Goal: Navigation & Orientation: Find specific page/section

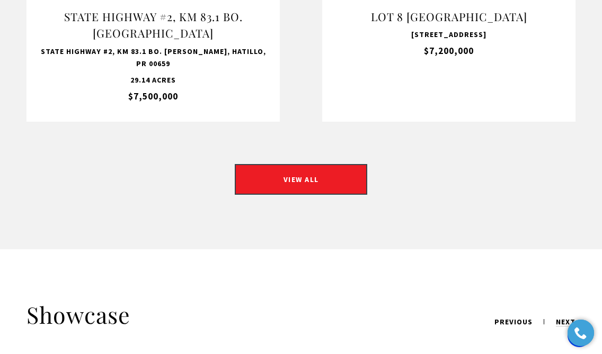
scroll to position [1179, 0]
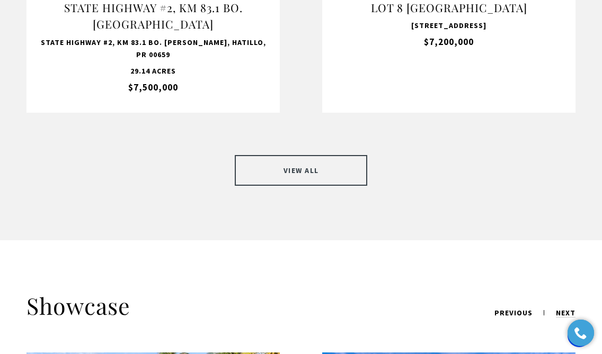
click at [281, 157] on link "VIEW ALL" at bounding box center [301, 170] width 132 height 31
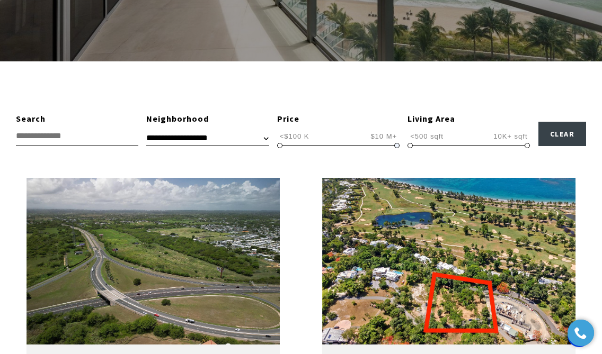
scroll to position [301, 0]
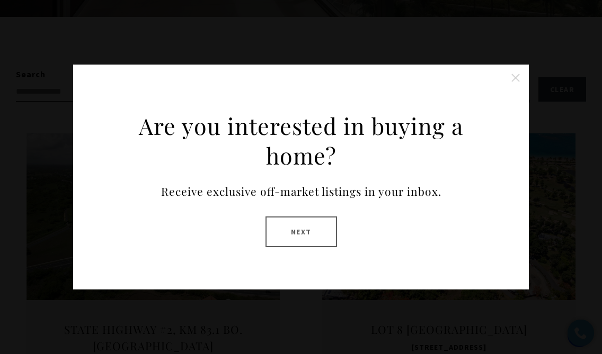
click at [514, 75] on button "Close this option" at bounding box center [515, 77] width 21 height 21
click at [514, 75] on div "Living Area" at bounding box center [468, 75] width 122 height 14
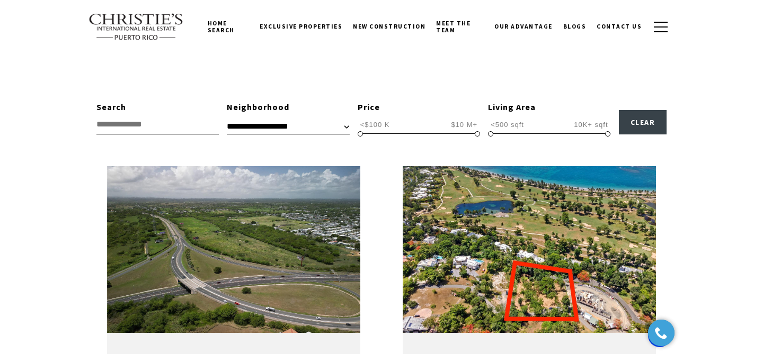
scroll to position [269, 0]
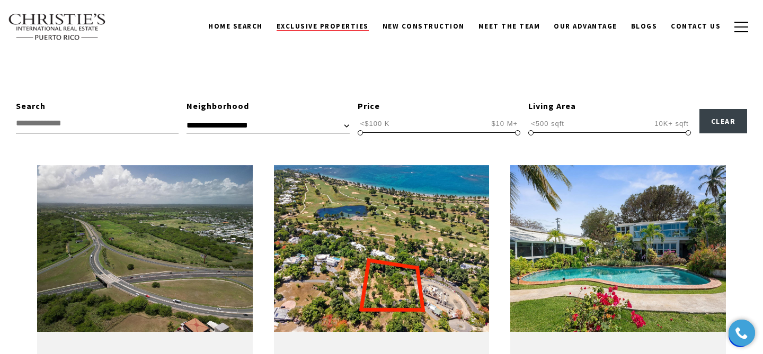
click at [336, 29] on span "Exclusive Properties" at bounding box center [322, 26] width 92 height 9
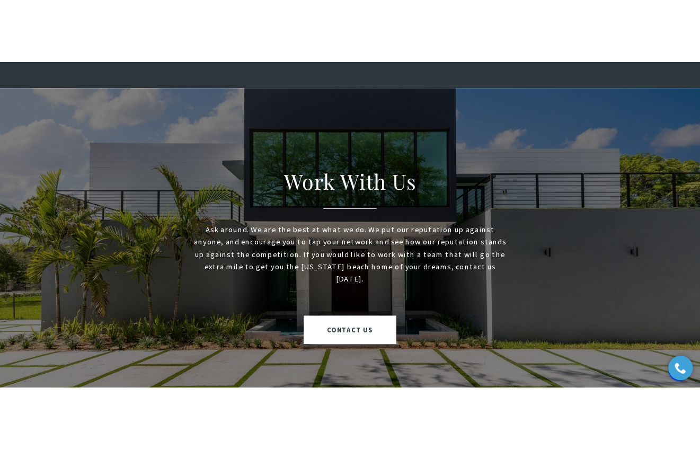
scroll to position [1600, 0]
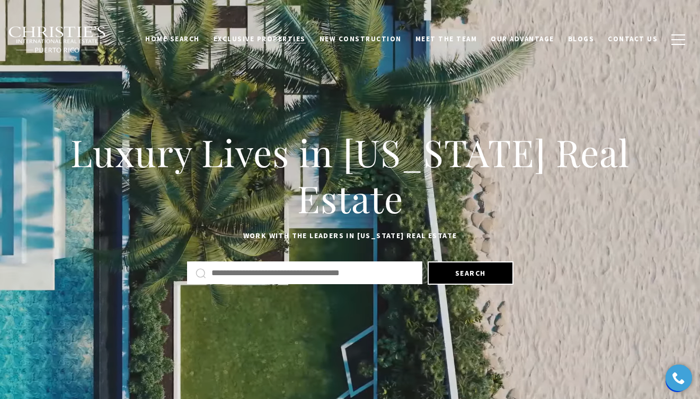
click at [295, 38] on span "Exclusive Properties" at bounding box center [259, 38] width 92 height 9
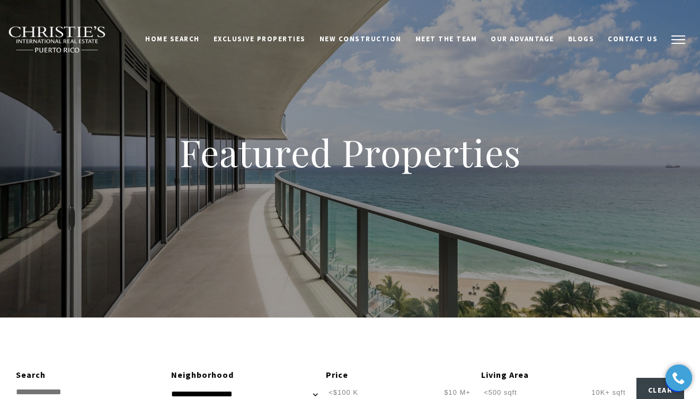
drag, startPoint x: 651, startPoint y: 39, endPoint x: 670, endPoint y: 40, distance: 19.6
click at [670, 40] on div "Home Search Dorado Beach Rio Grande Humacao Coastal San Juan Guaynabo Puerto Ri…" at bounding box center [350, 39] width 684 height 39
click at [678, 40] on button "button" at bounding box center [678, 39] width 28 height 31
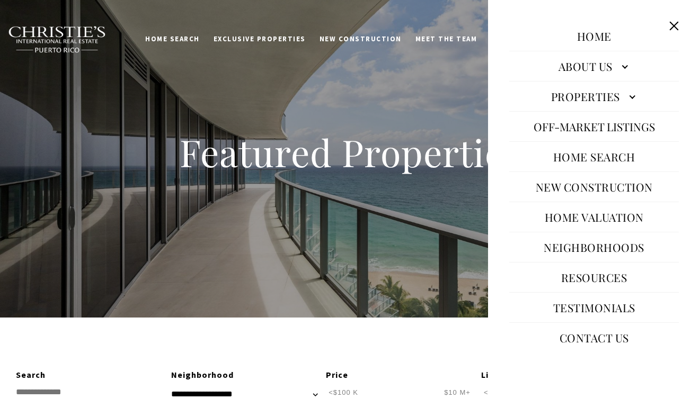
click at [619, 100] on link "Properties" at bounding box center [593, 96] width 169 height 25
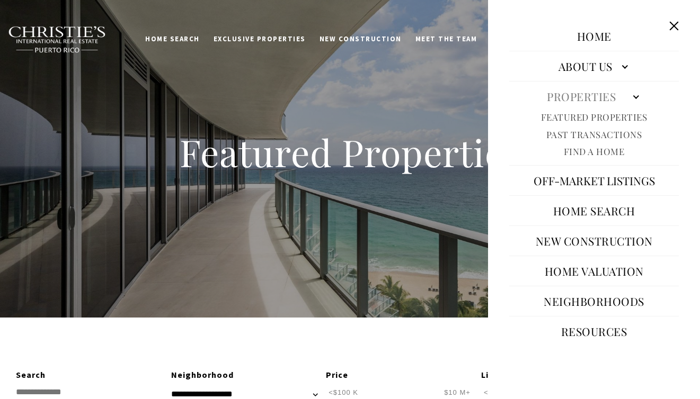
click at [615, 117] on link "Featured Properties" at bounding box center [594, 117] width 106 height 12
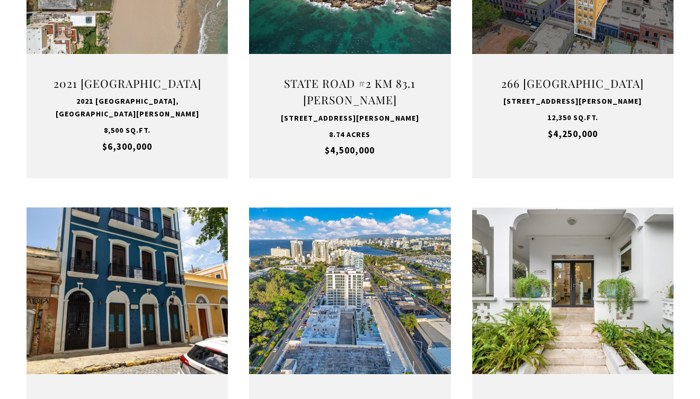
scroll to position [1174, 0]
